Goal: Task Accomplishment & Management: Manage account settings

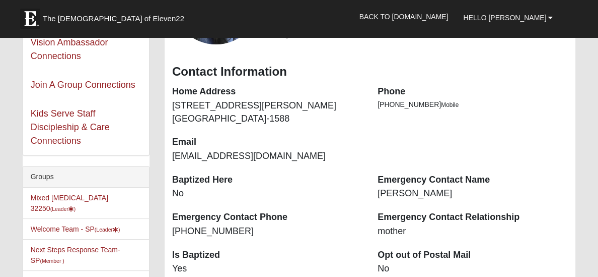
scroll to position [139, 0]
click at [55, 198] on link "Mixed [MEDICAL_DATA] 32250 (Leader )" at bounding box center [70, 202] width 78 height 19
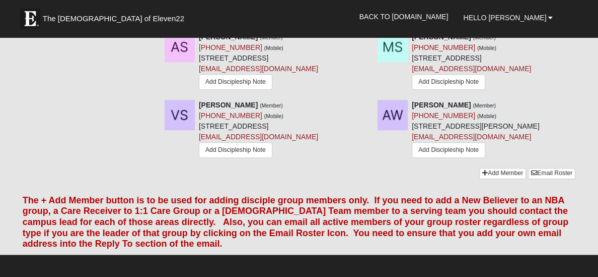
scroll to position [733, 0]
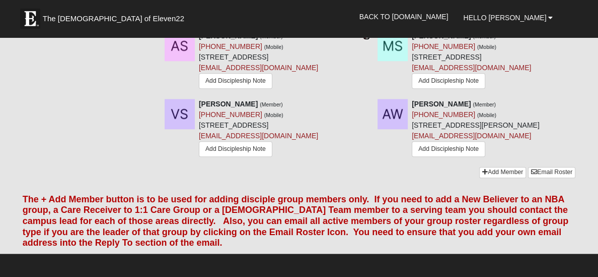
click at [363, 39] on icon at bounding box center [366, 35] width 7 height 7
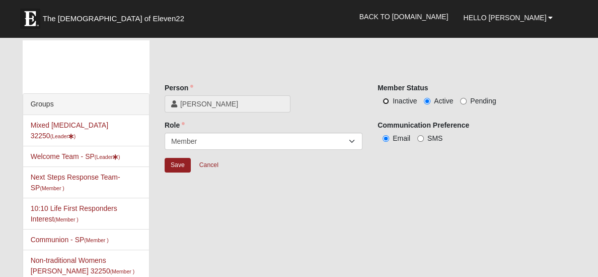
click at [385, 101] on input "Inactive" at bounding box center [386, 101] width 7 height 7
radio input "true"
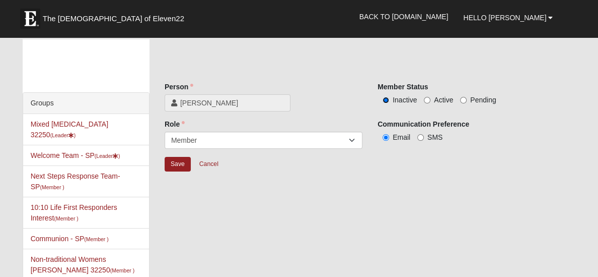
scroll to position [3, 0]
click at [236, 248] on div "Groups Mixed Ollier 32250 (Leader ) Welcome Team - SP (Leader ) Next Steps Resp…" at bounding box center [299, 215] width 569 height 353
click at [183, 166] on input "Save" at bounding box center [178, 163] width 26 height 15
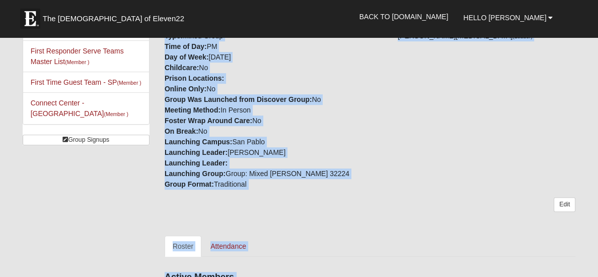
scroll to position [243, 0]
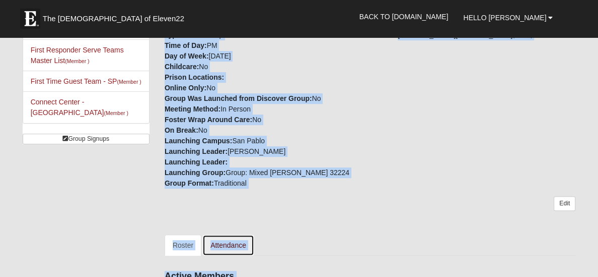
click at [229, 246] on link "Attendance" at bounding box center [228, 244] width 52 height 21
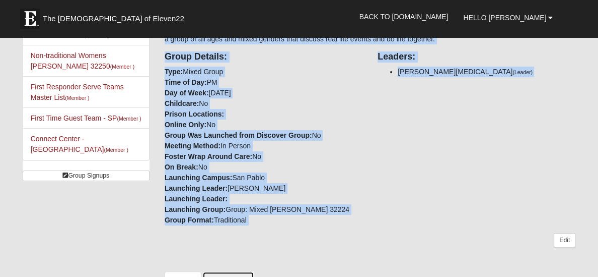
scroll to position [204, 0]
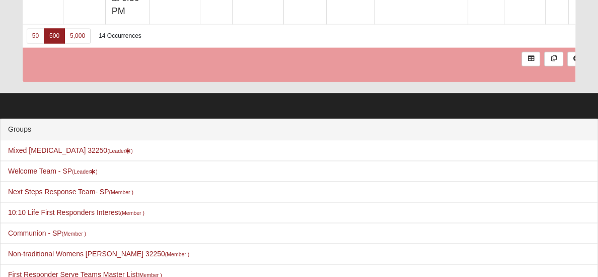
scroll to position [1364, 0]
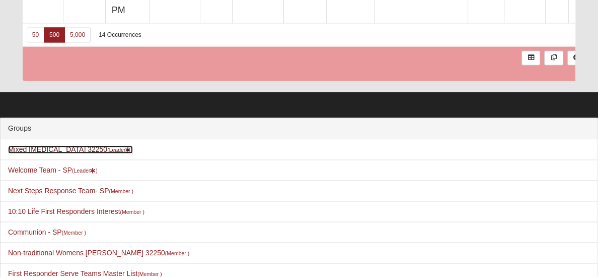
click at [22, 151] on link "Mixed [MEDICAL_DATA] 32250 (Leader )" at bounding box center [70, 149] width 125 height 8
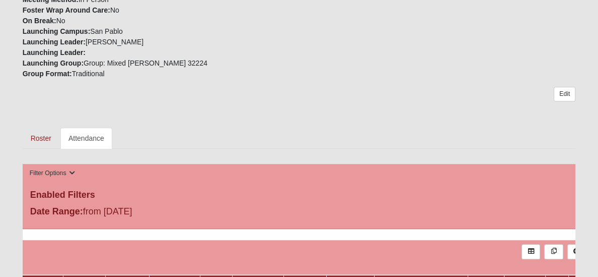
scroll to position [350, 0]
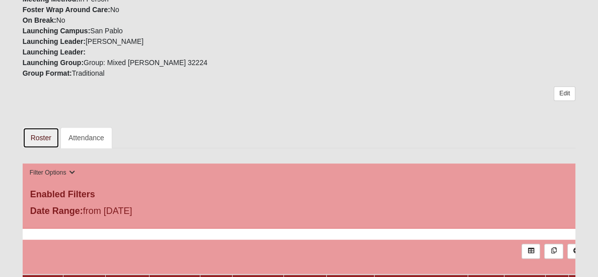
click at [36, 139] on link "Roster" at bounding box center [41, 137] width 37 height 21
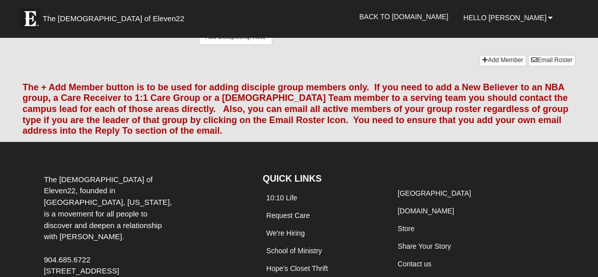
scroll to position [845, 0]
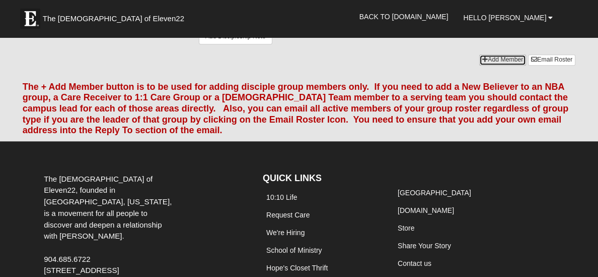
click at [497, 65] on link "Add Member" at bounding box center [502, 59] width 47 height 11
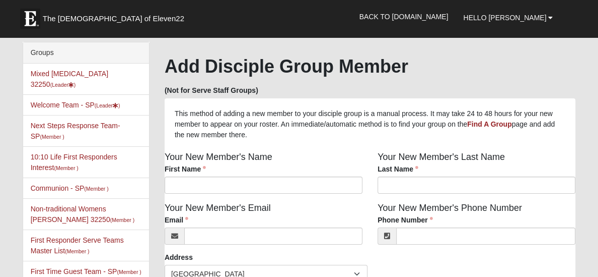
click at [34, 77] on li "Mixed [MEDICAL_DATA] 32250 (Leader )" at bounding box center [86, 78] width 126 height 31
click at [30, 72] on li "Mixed [MEDICAL_DATA] 32250 (Leader )" at bounding box center [86, 78] width 126 height 31
click at [57, 71] on link "Mixed [MEDICAL_DATA] 32250 (Leader )" at bounding box center [70, 79] width 78 height 19
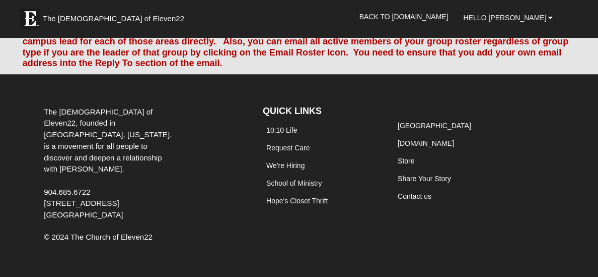
scroll to position [914, 0]
